Goal: Task Accomplishment & Management: Manage account settings

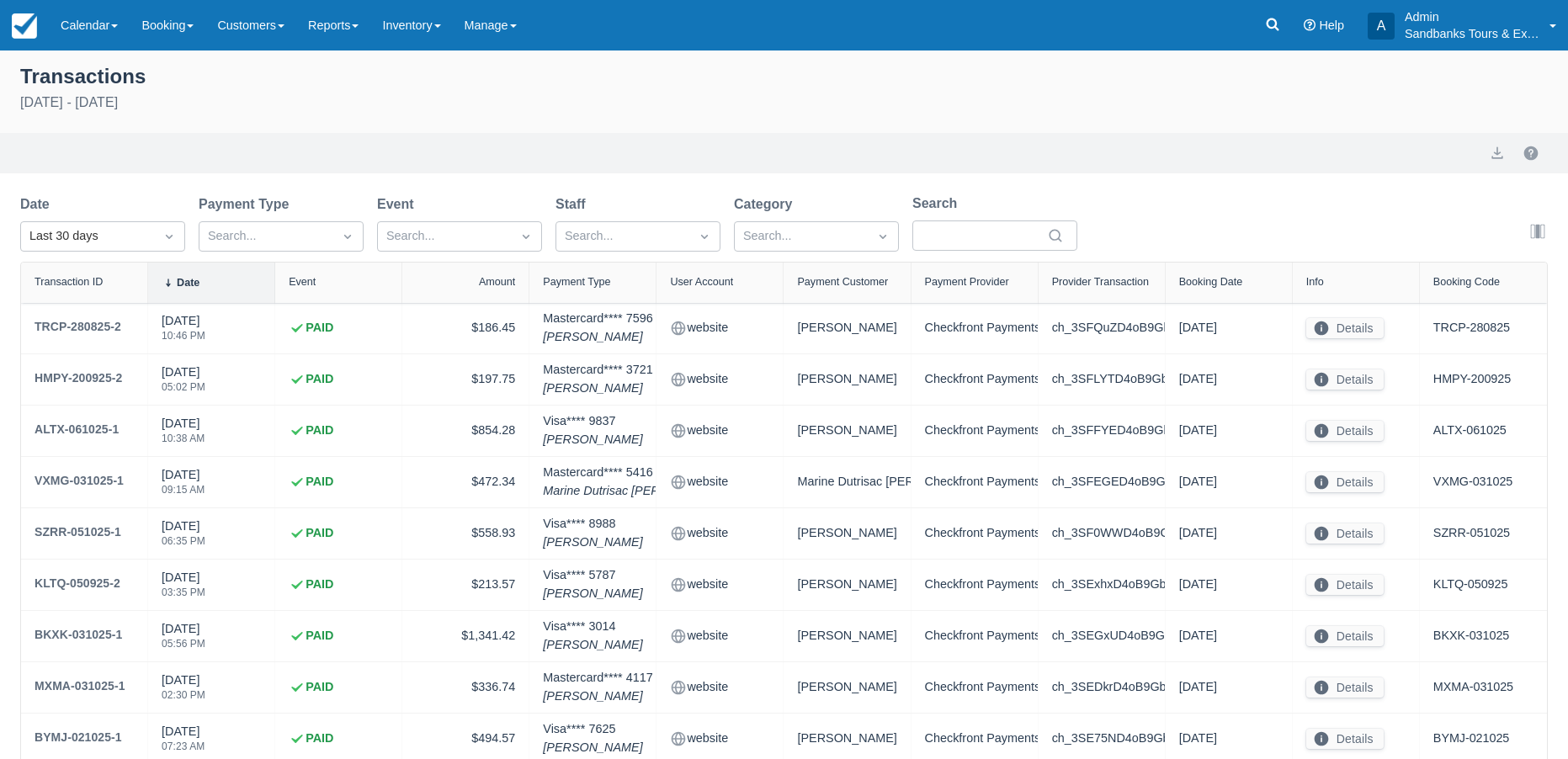
select select "10"
click at [36, 31] on img at bounding box center [24, 26] width 26 height 26
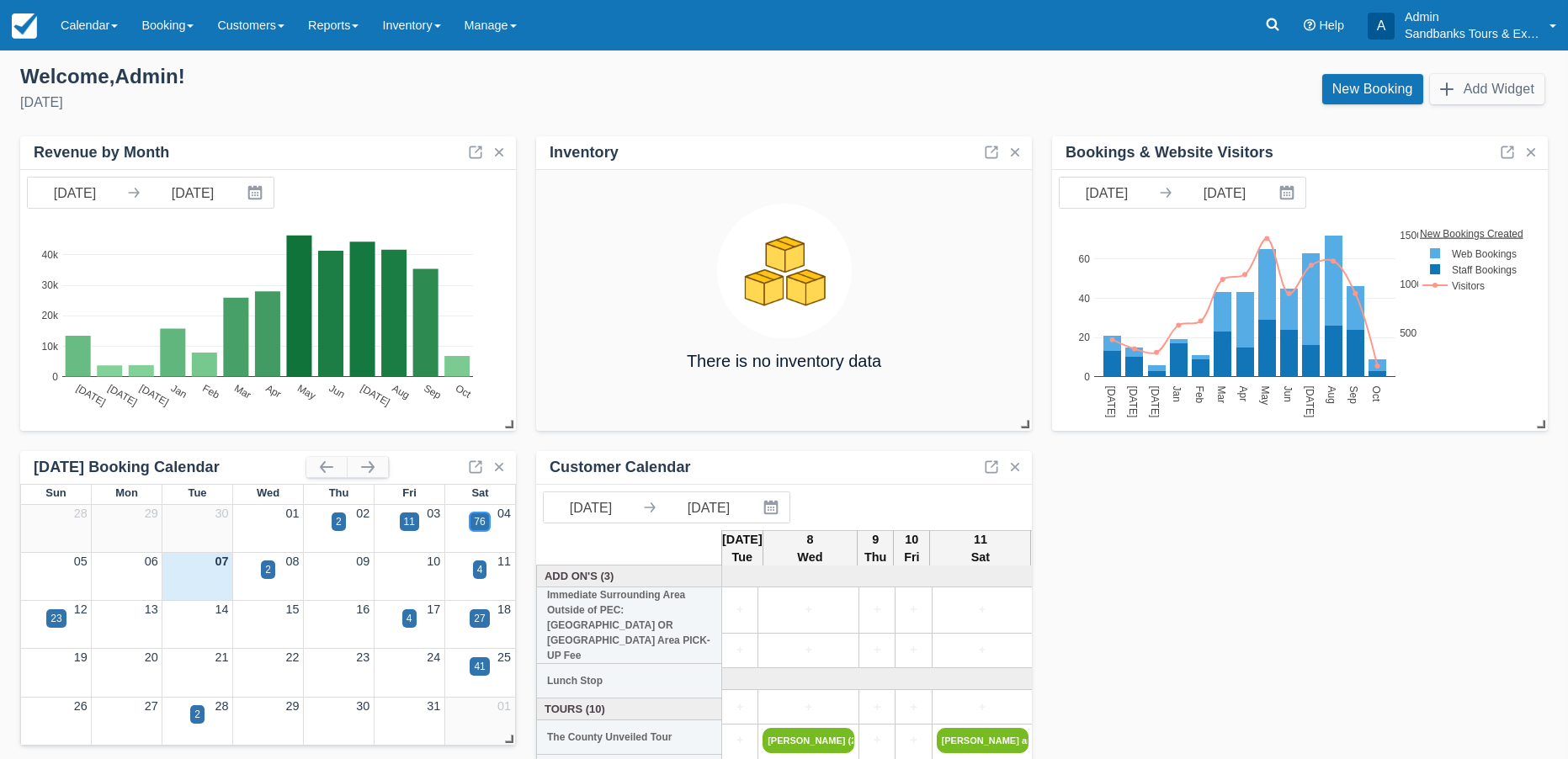
click at [477, 520] on div "76" at bounding box center [480, 521] width 11 height 15
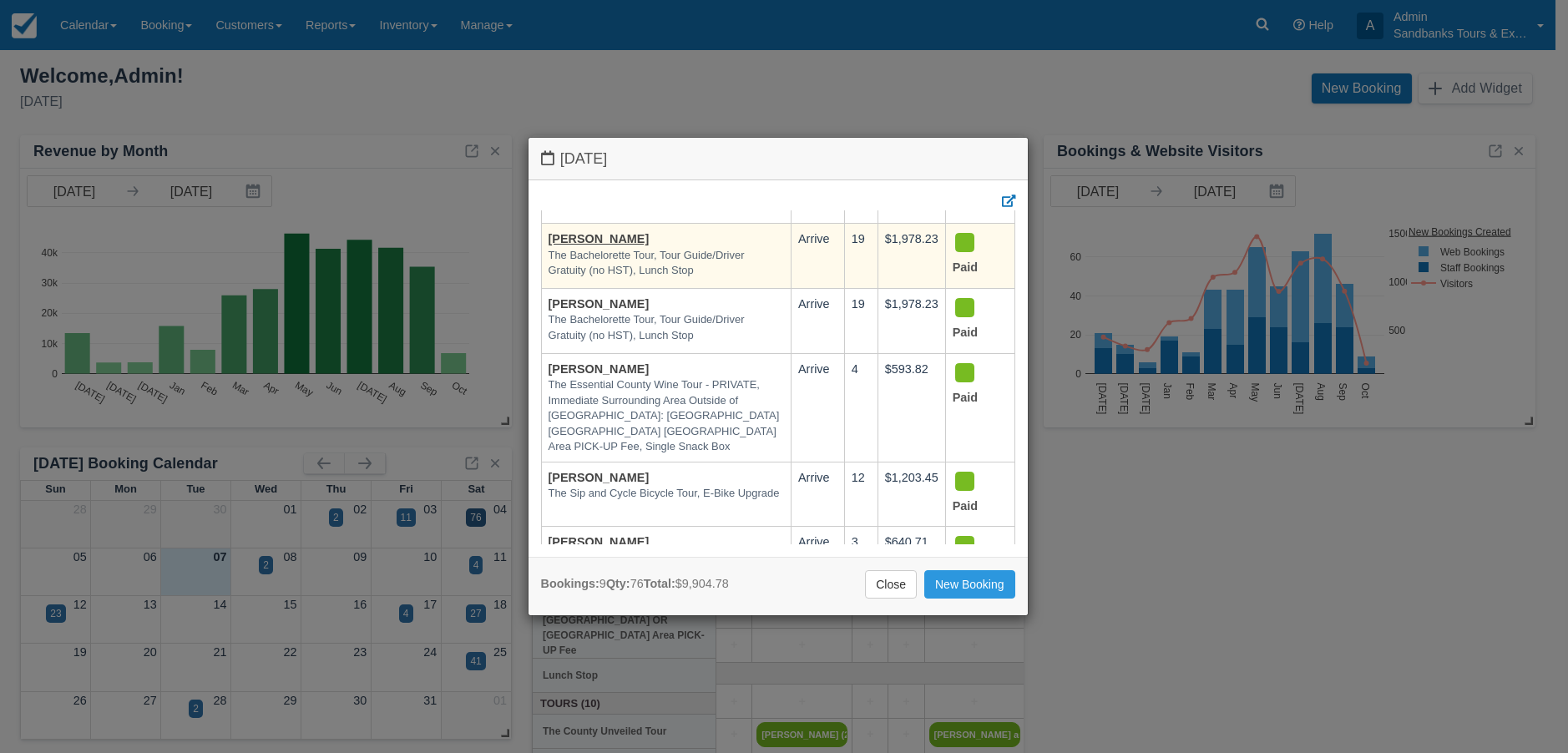
scroll to position [167, 0]
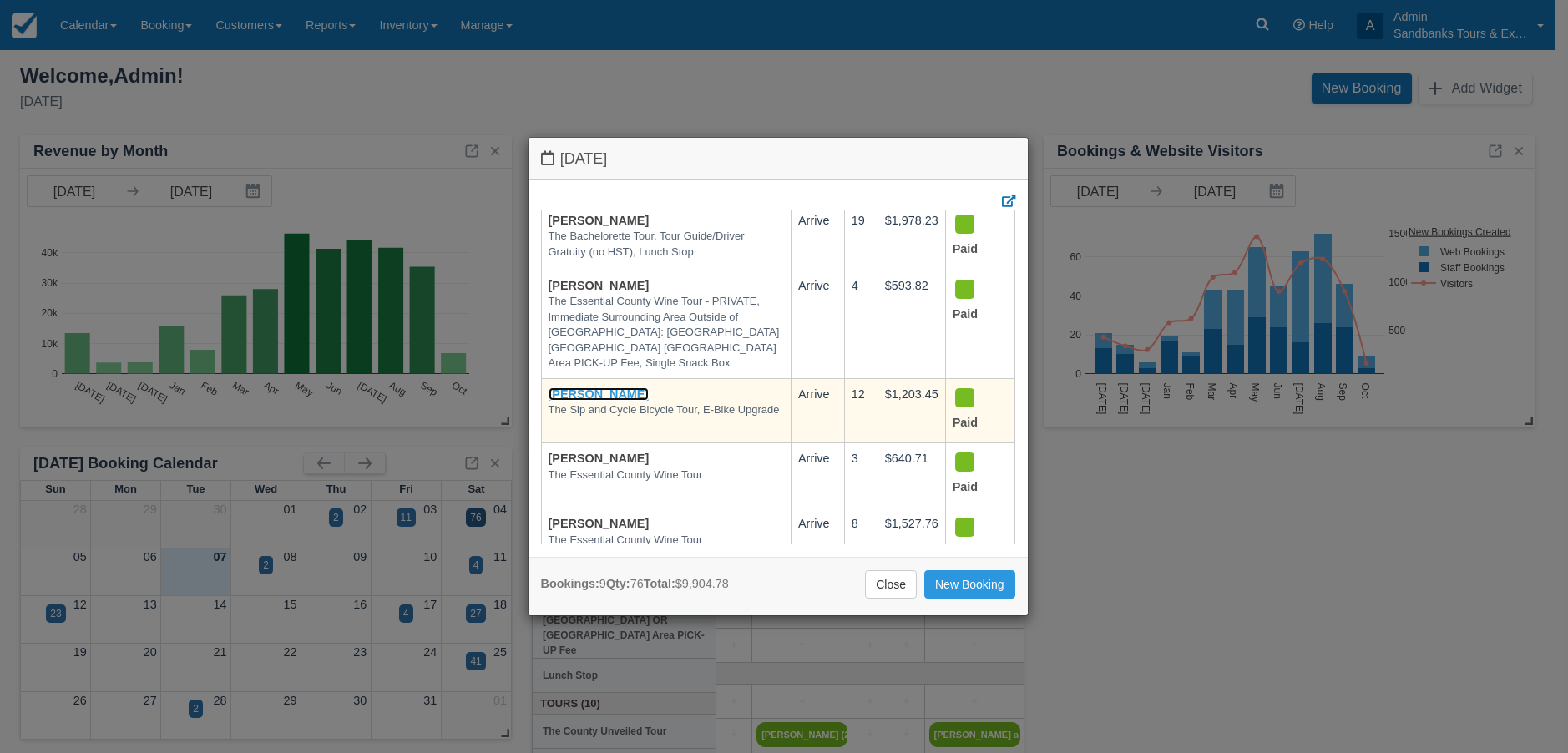
click at [617, 388] on link "Hailly Degagne" at bounding box center [599, 394] width 101 height 13
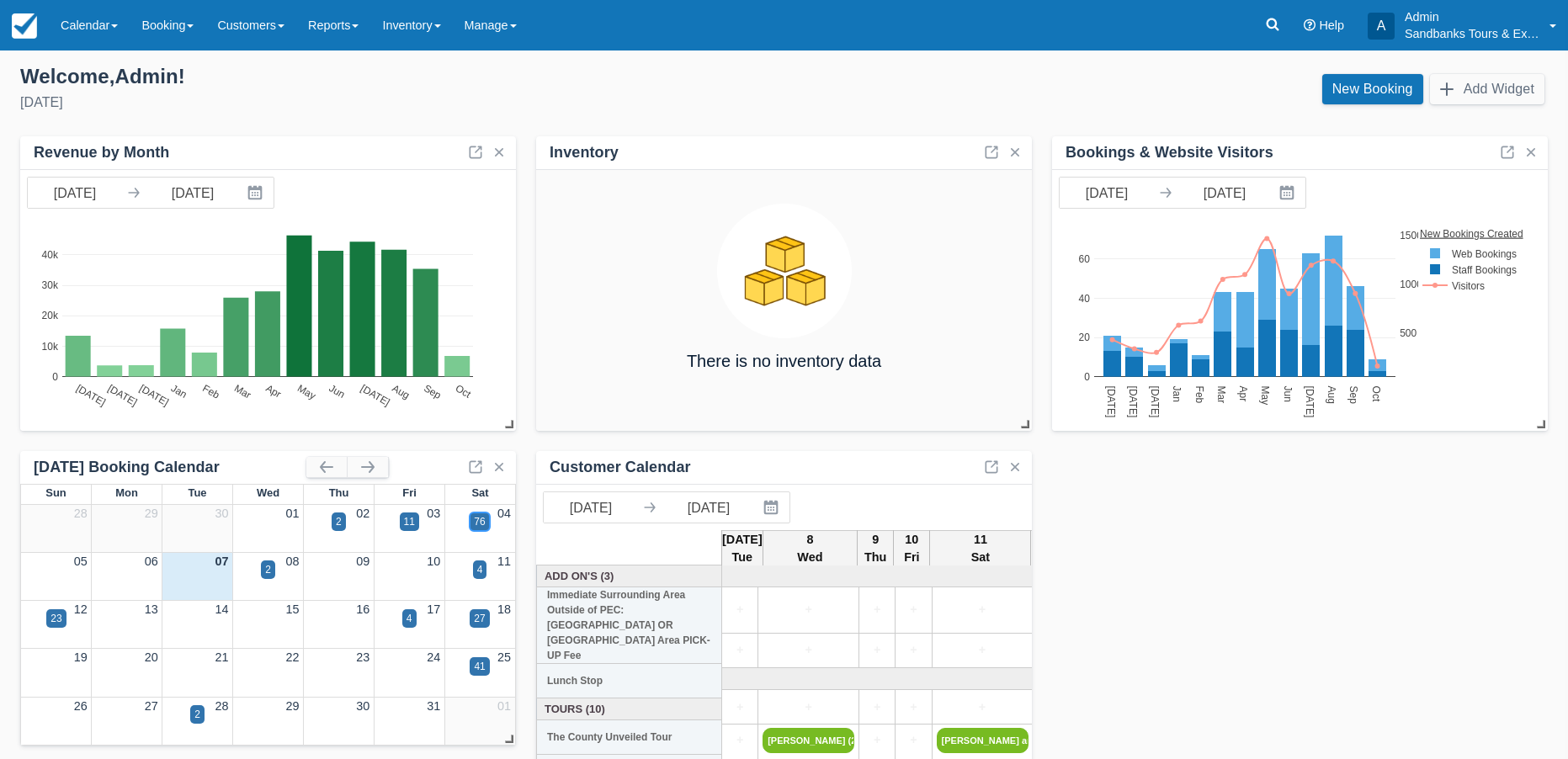
click at [475, 513] on div "76" at bounding box center [479, 521] width 19 height 19
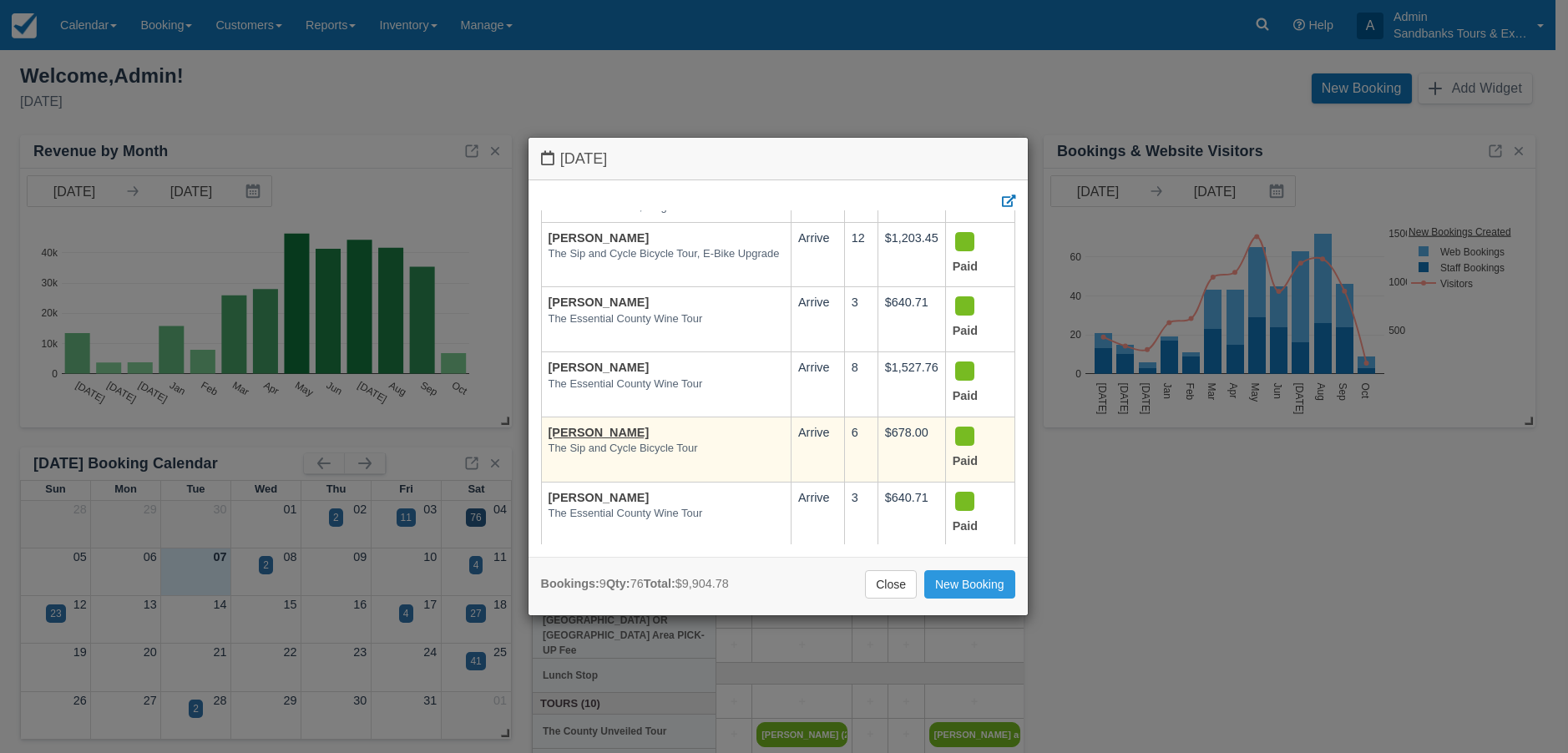
scroll to position [334, 0]
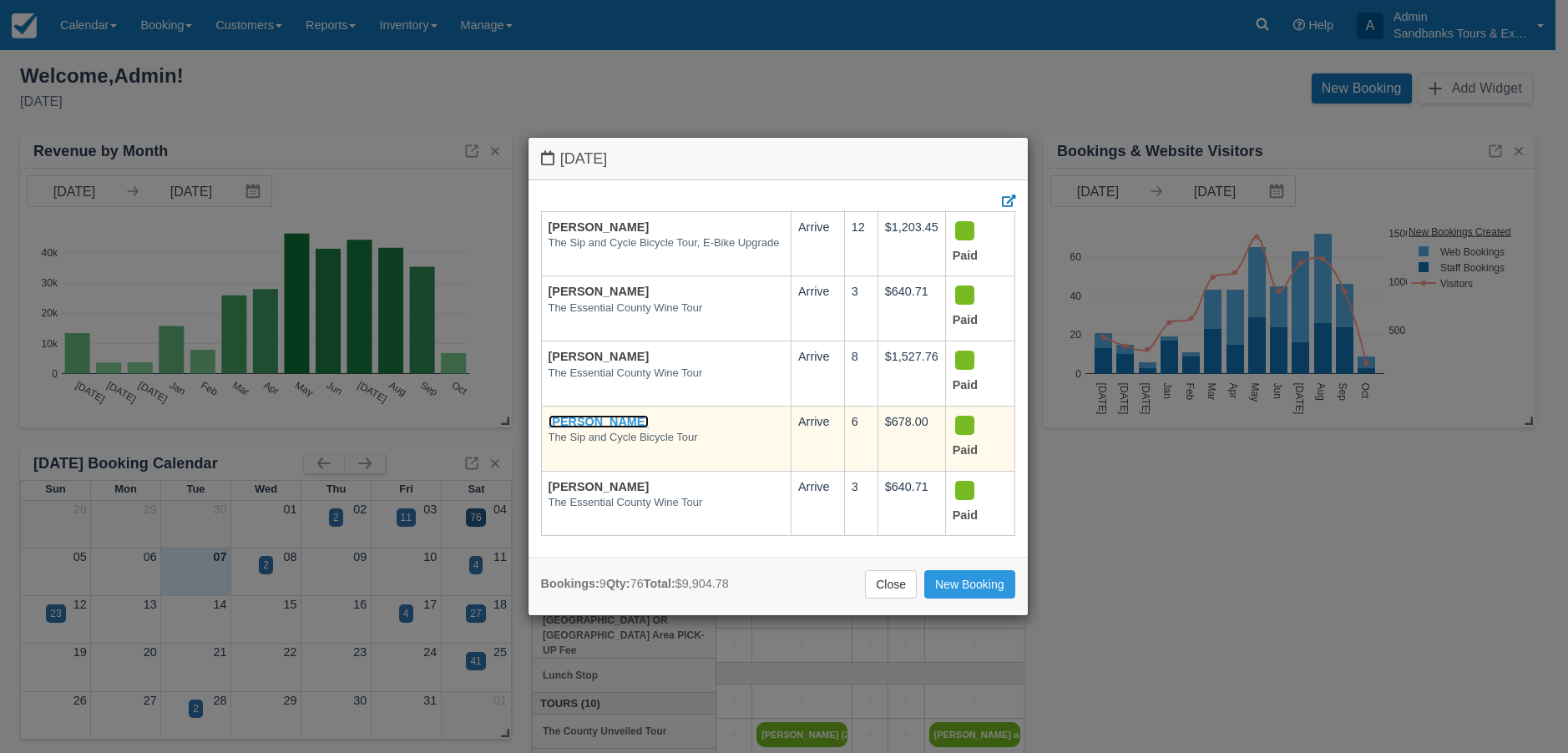
click at [605, 415] on link "[PERSON_NAME]" at bounding box center [599, 422] width 101 height 13
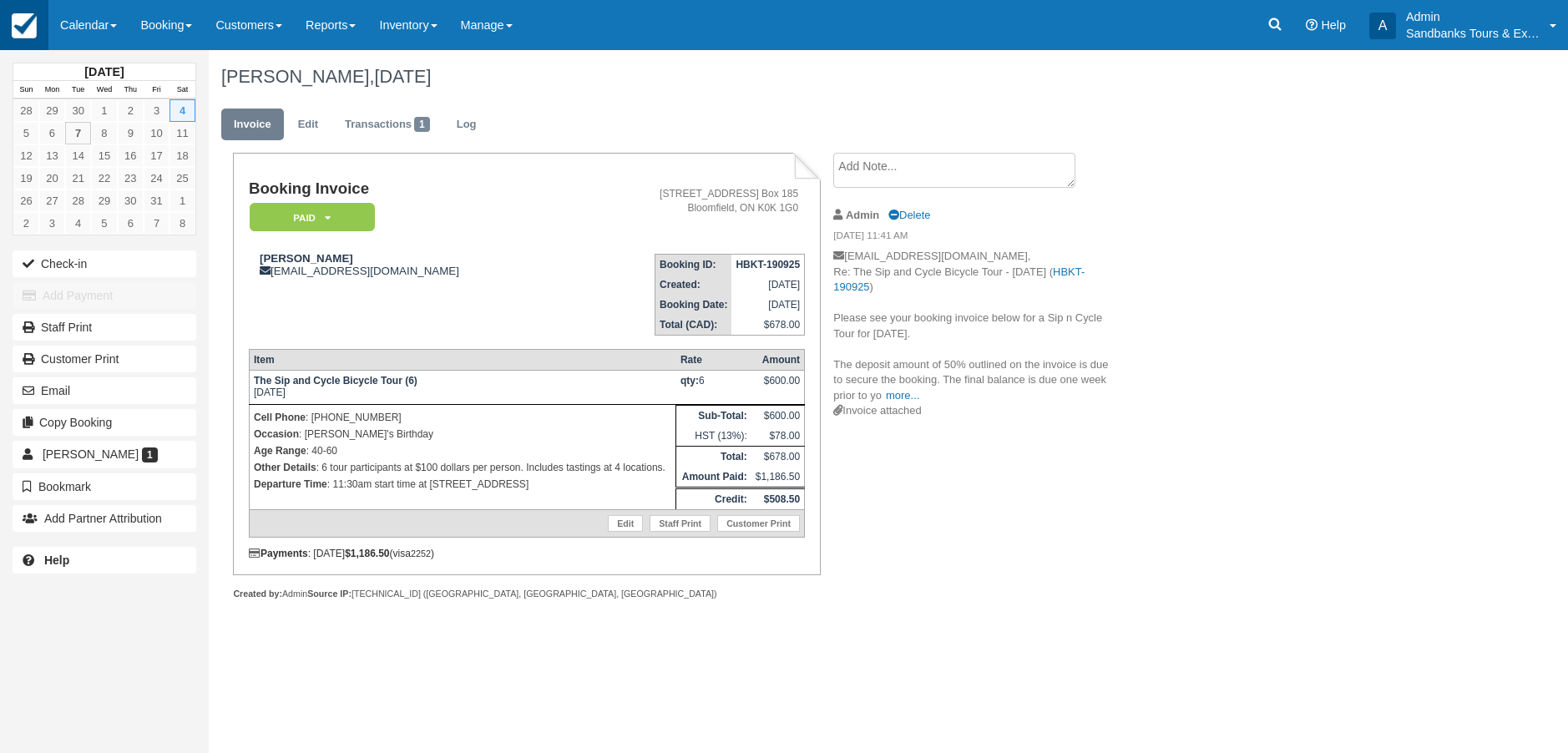
click at [24, 31] on img at bounding box center [23, 25] width 25 height 25
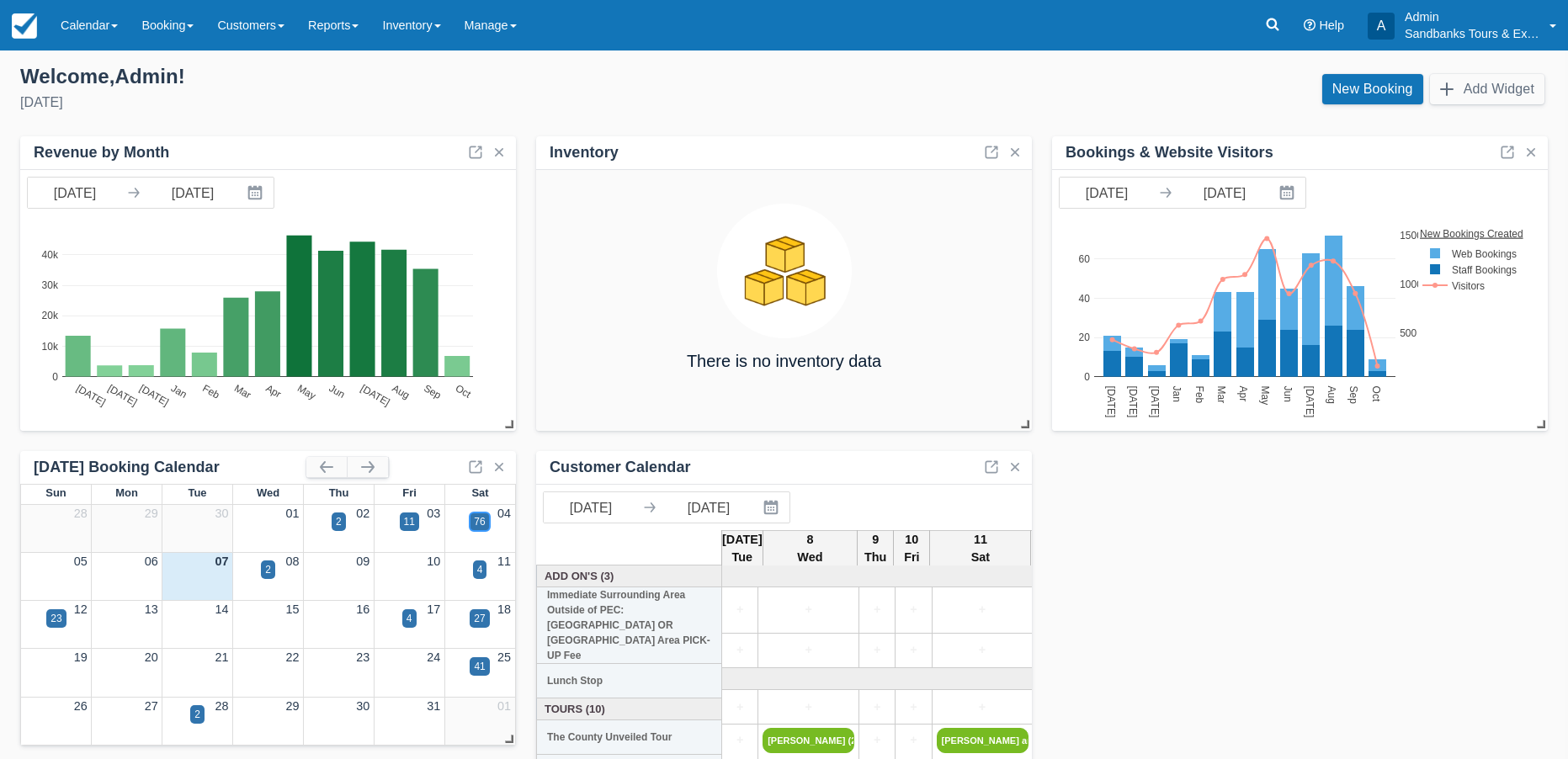
click at [478, 525] on div "76" at bounding box center [480, 521] width 11 height 15
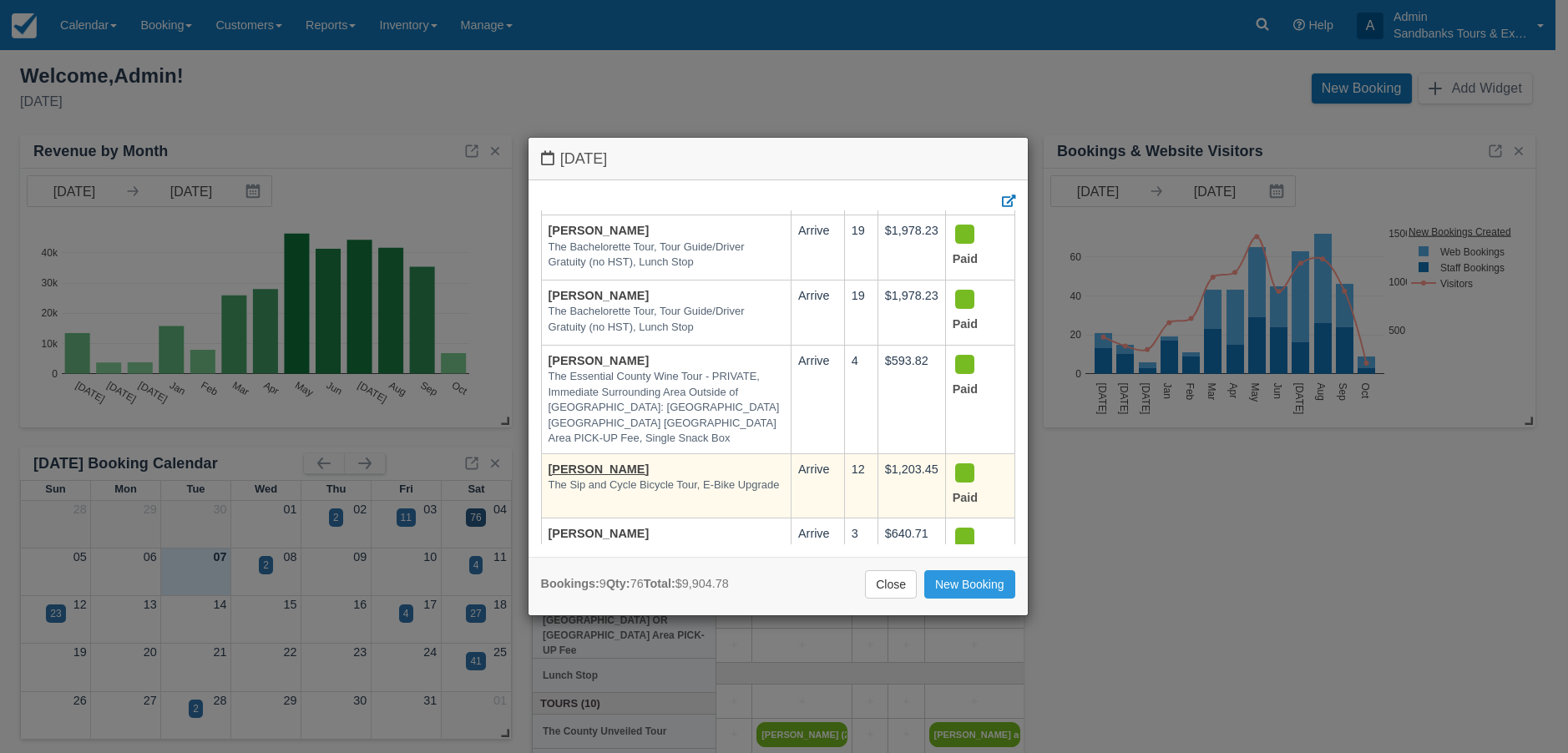
scroll to position [251, 0]
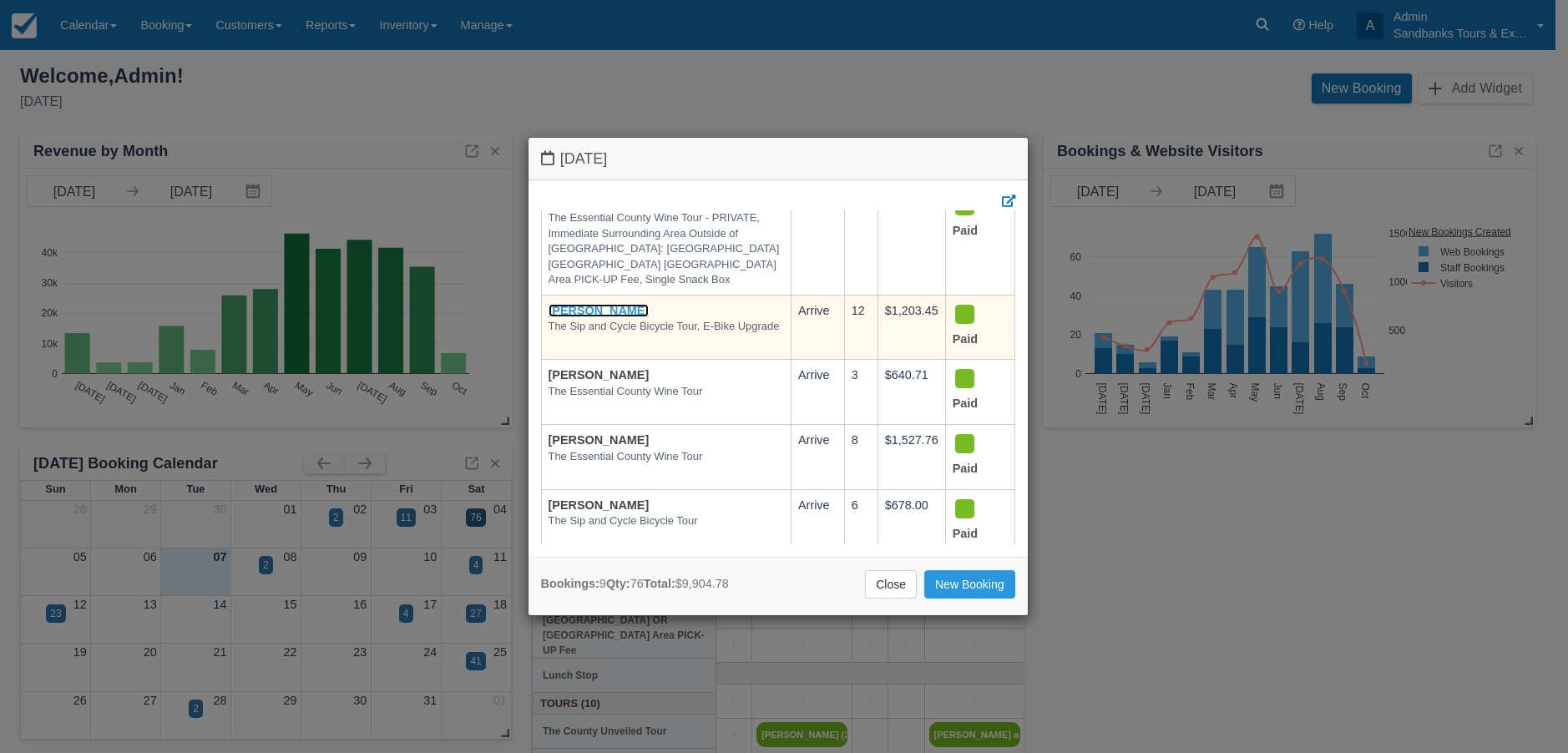
click at [600, 304] on link "[PERSON_NAME]" at bounding box center [599, 311] width 101 height 13
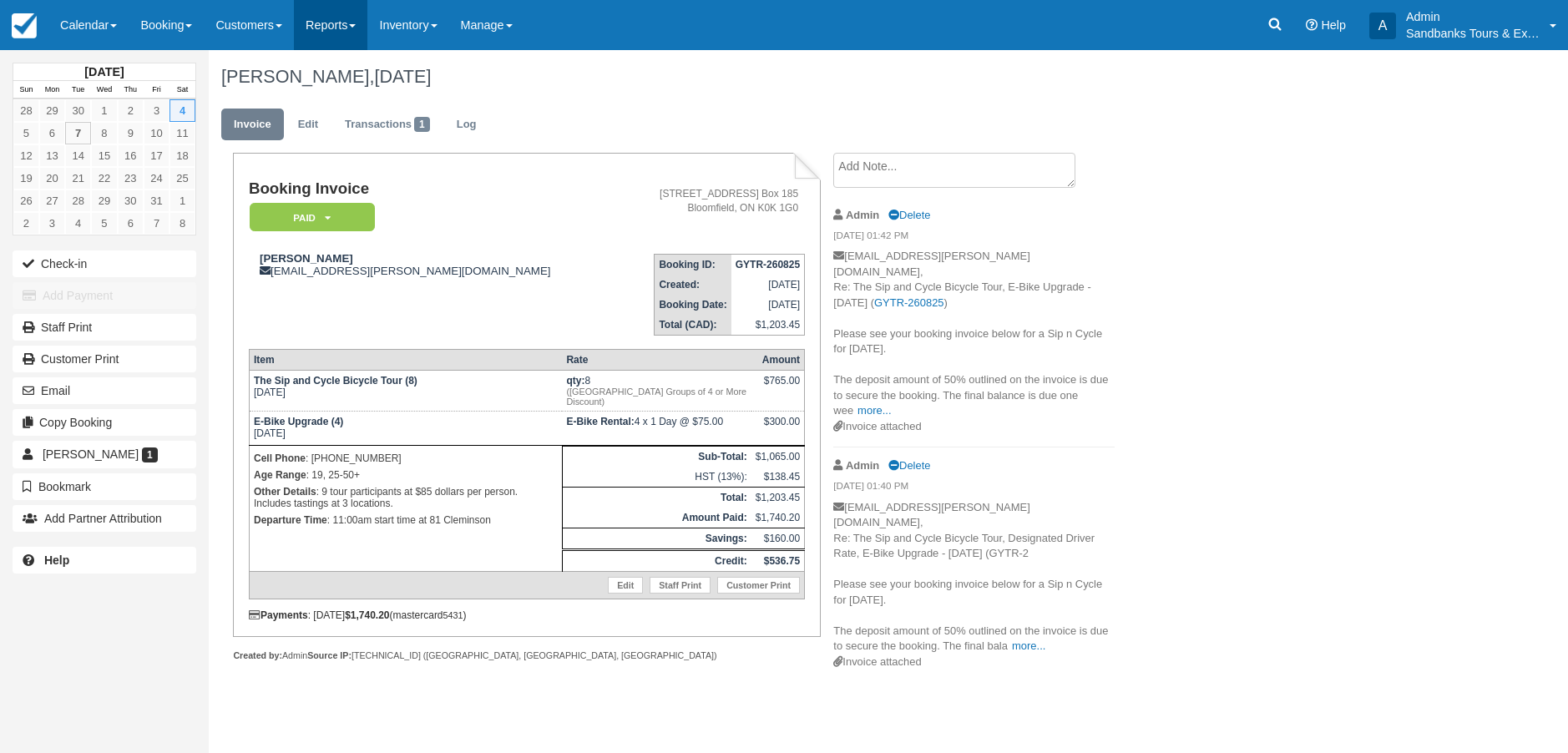
click at [356, 26] on span at bounding box center [352, 26] width 7 height 4
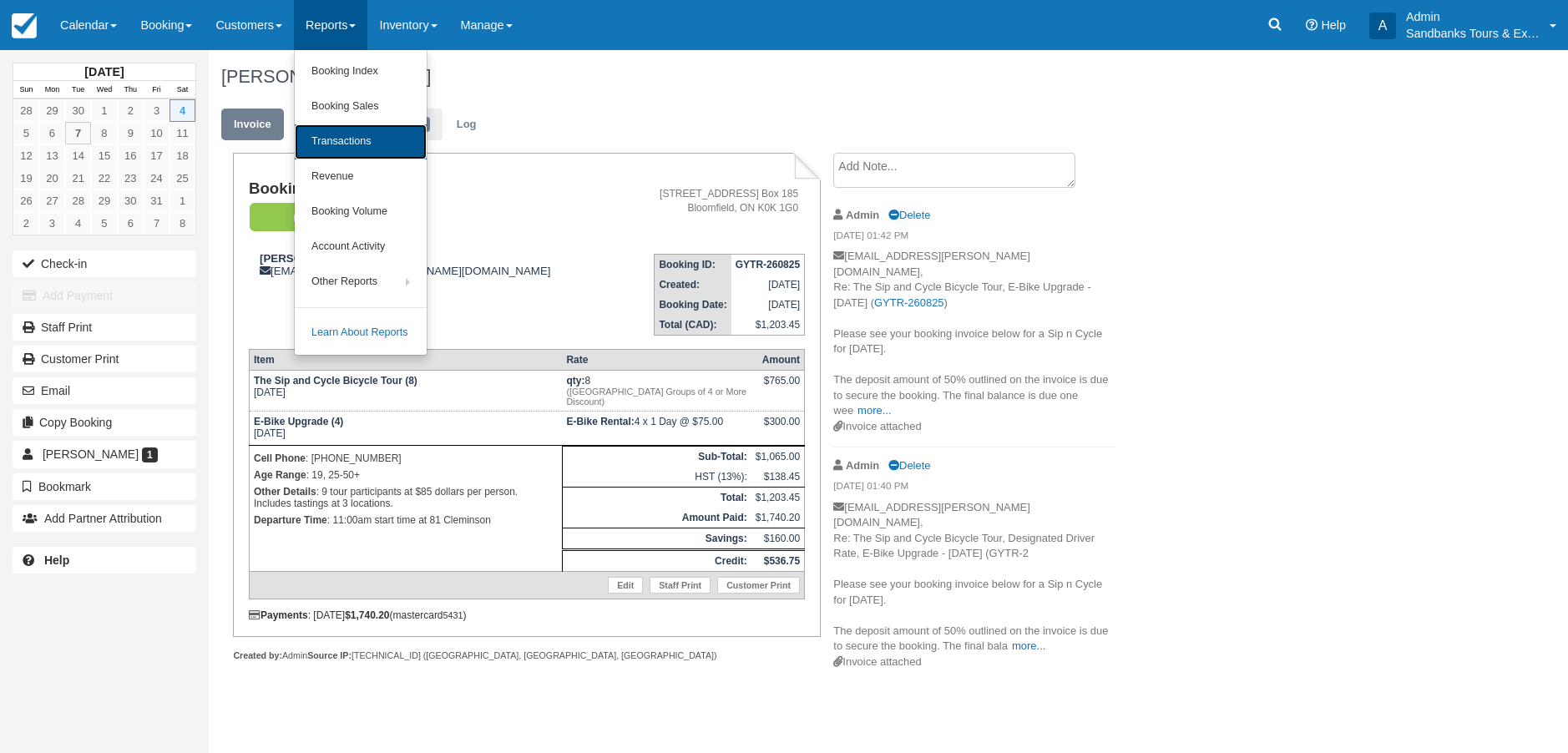
click at [335, 128] on link "Transactions" at bounding box center [361, 141] width 131 height 35
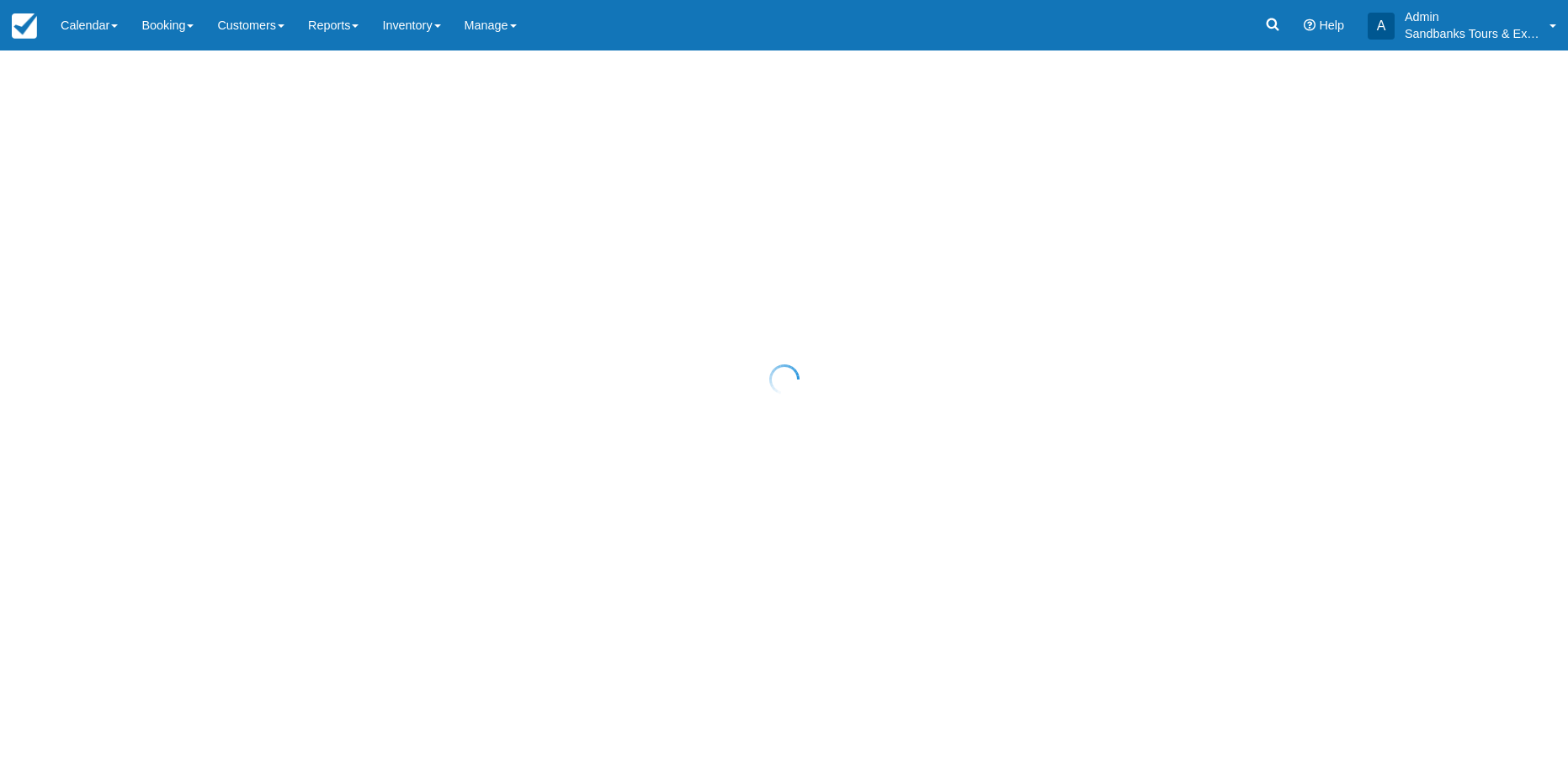
select select "10"
